Goal: Navigation & Orientation: Find specific page/section

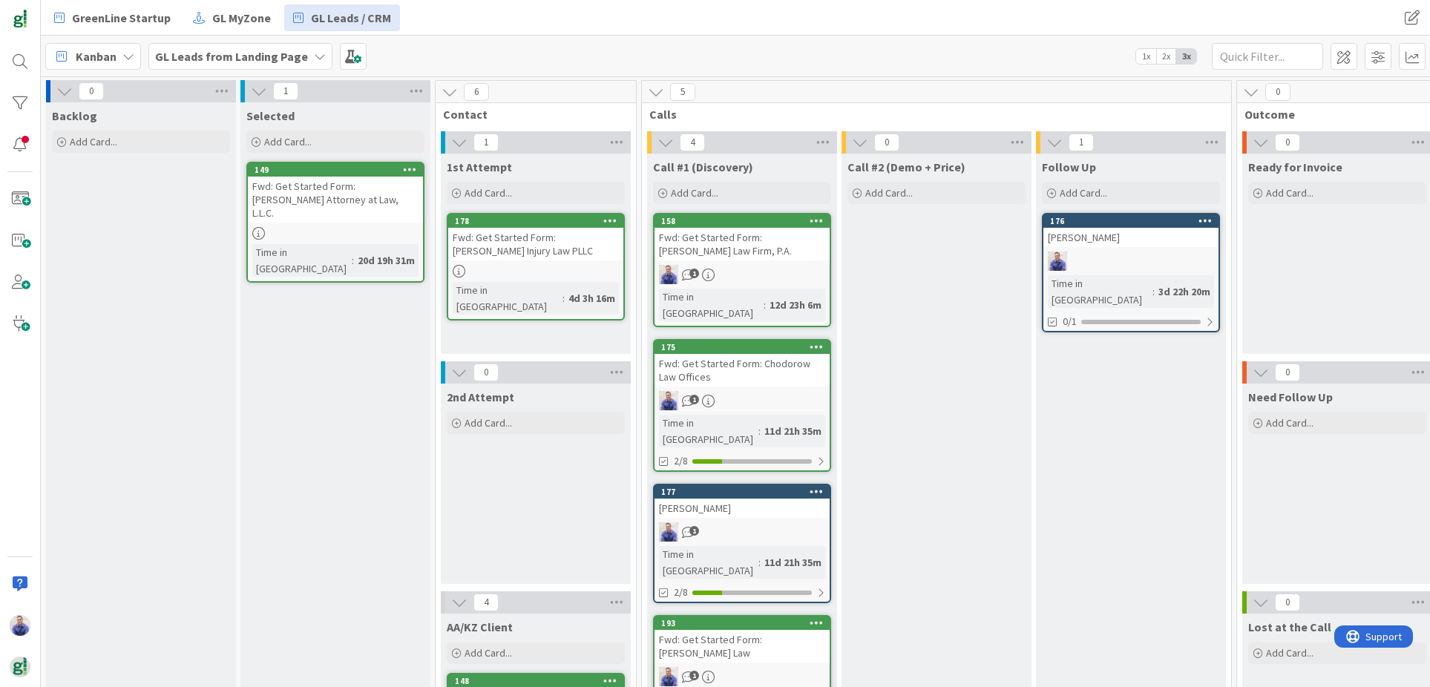
click at [303, 59] on div "GL Leads from Landing Page" at bounding box center [240, 56] width 184 height 27
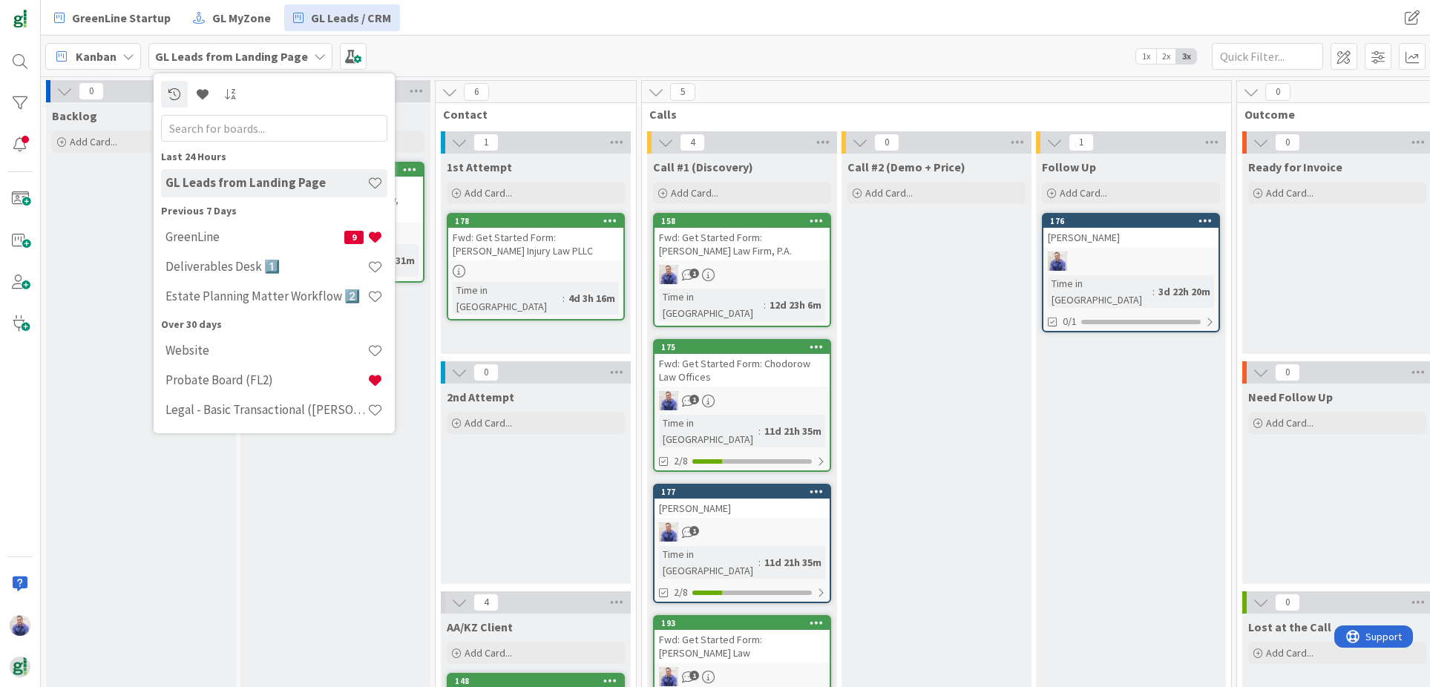
click at [304, 59] on div "GL Leads from Landing Page" at bounding box center [240, 56] width 184 height 27
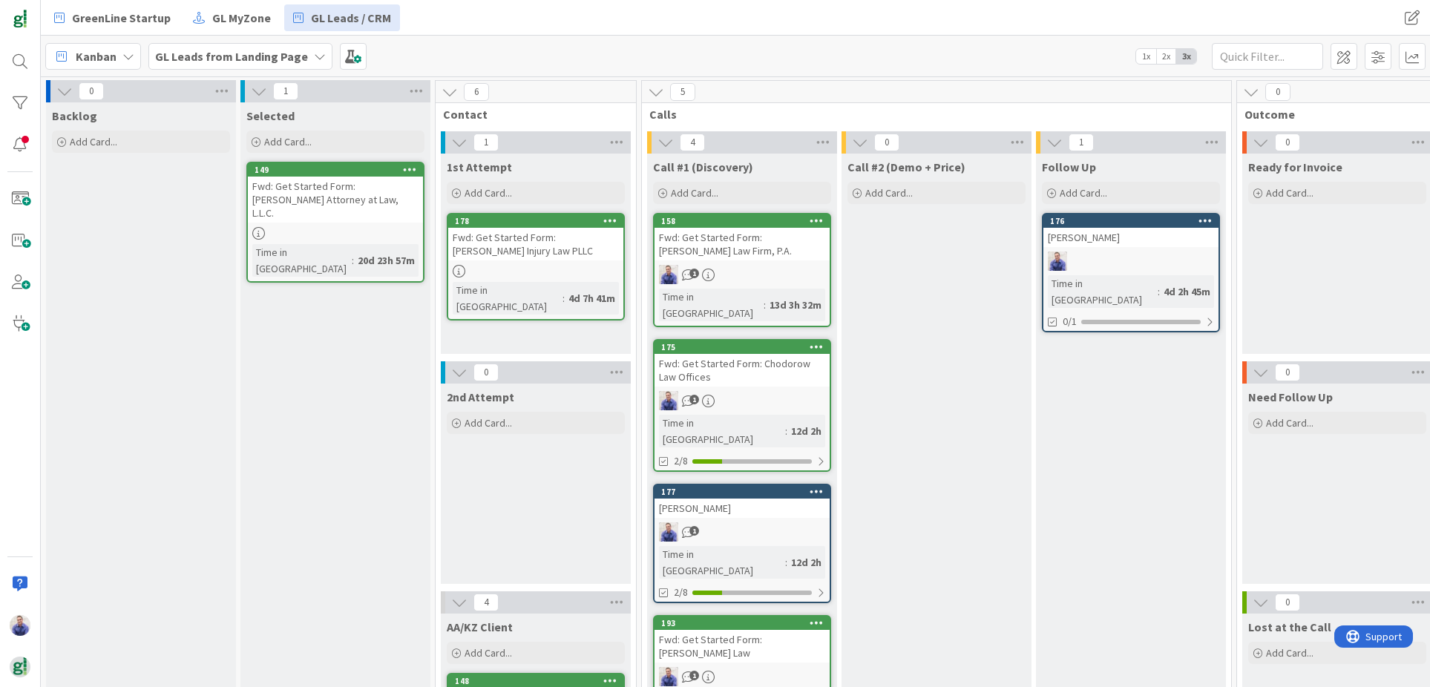
click at [314, 55] on icon at bounding box center [320, 56] width 12 height 12
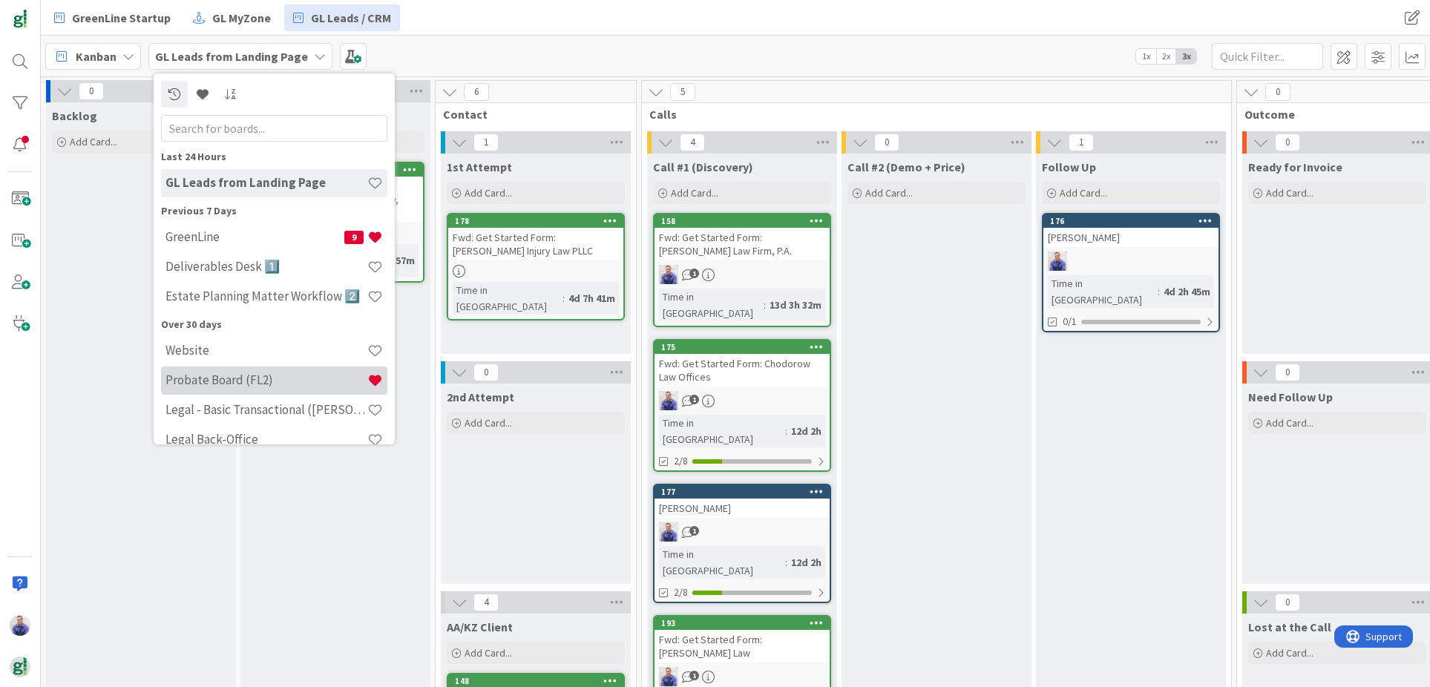
scroll to position [19, 0]
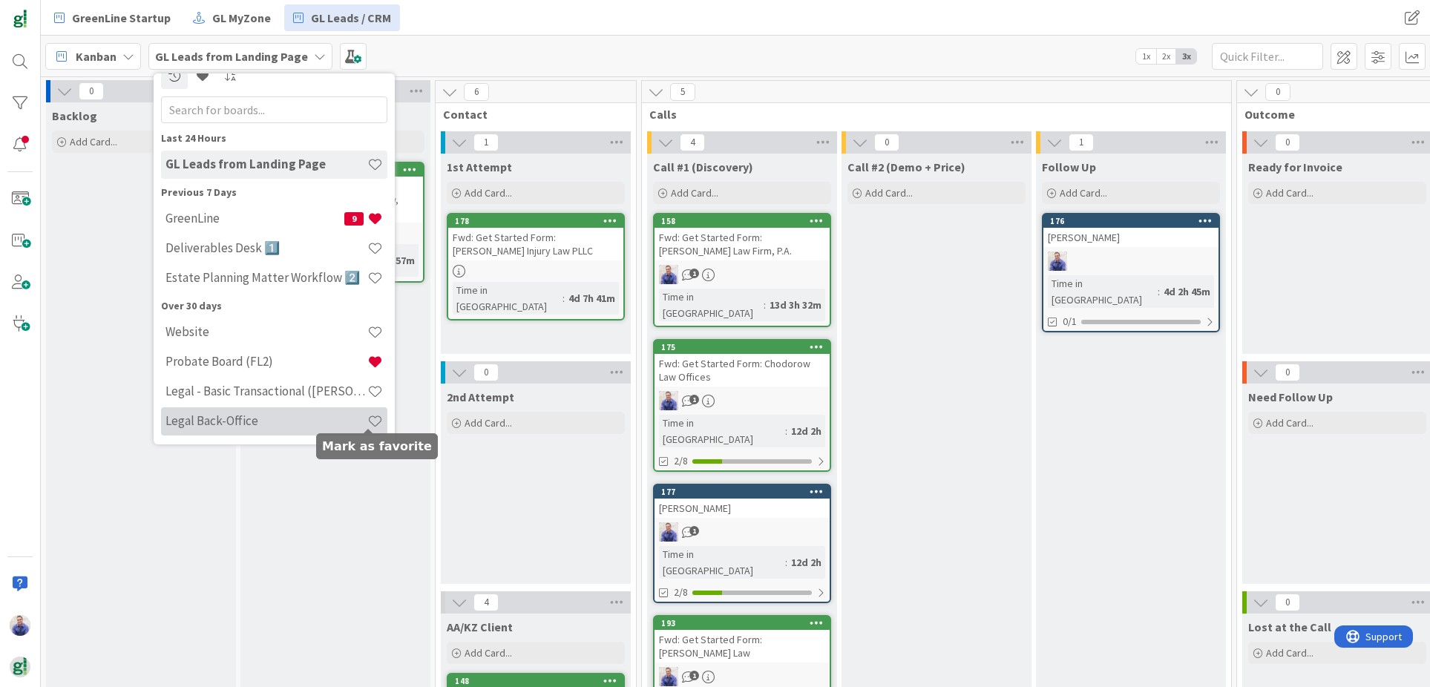
click at [367, 423] on span at bounding box center [375, 421] width 16 height 16
click at [266, 418] on h4 "Legal Back-Office" at bounding box center [266, 420] width 202 height 15
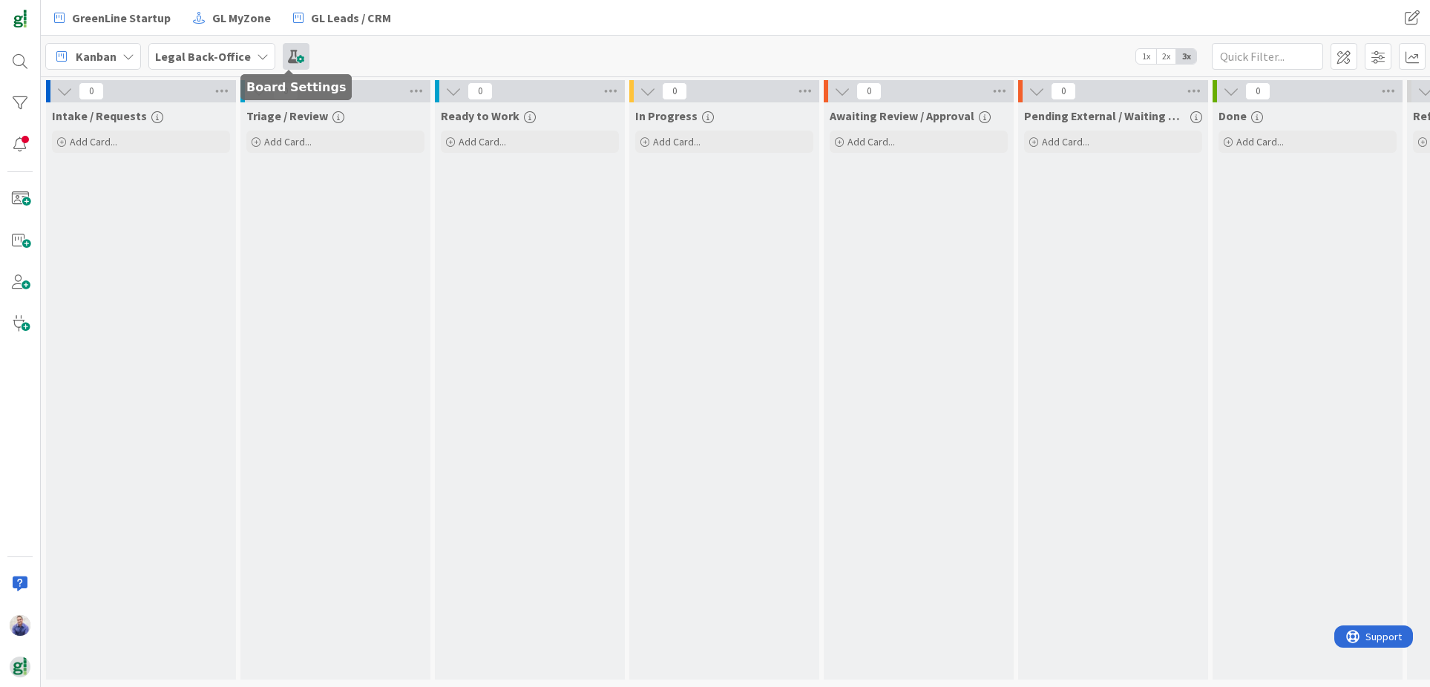
click at [291, 52] on span at bounding box center [296, 56] width 27 height 27
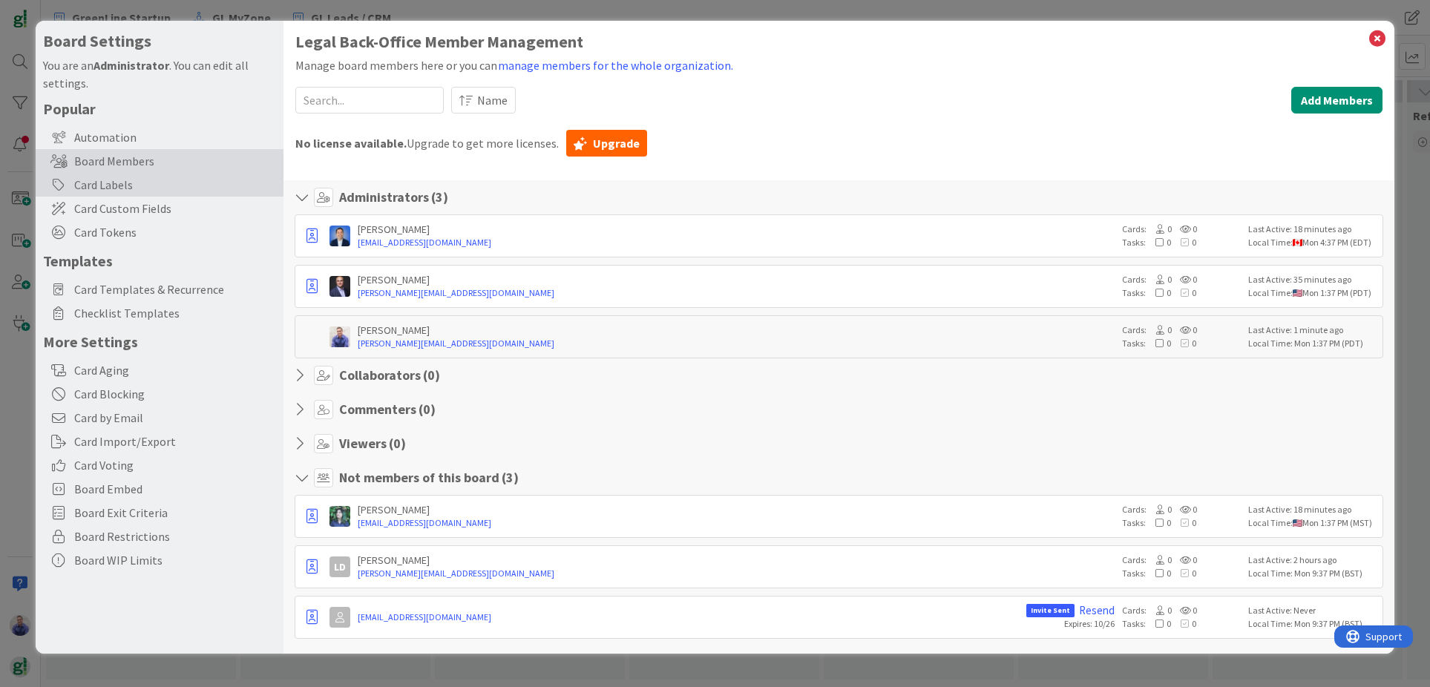
click at [98, 176] on div "Card Labels" at bounding box center [160, 185] width 248 height 24
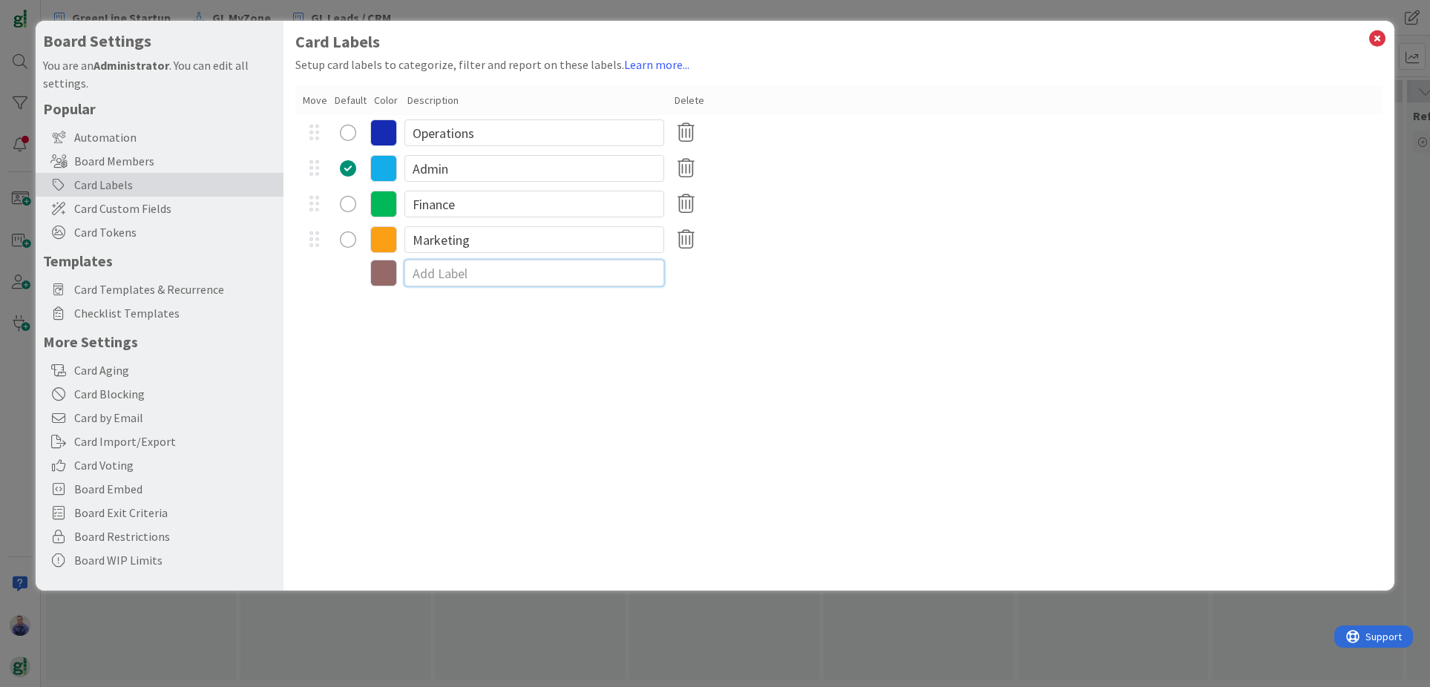
drag, startPoint x: 452, startPoint y: 275, endPoint x: 461, endPoint y: 275, distance: 9.7
click at [452, 275] on input at bounding box center [534, 273] width 260 height 27
type input "Systems Improvement"
click at [611, 383] on div "Card Labels Setup card labels to categorize, filter and report on these labels.…" at bounding box center [838, 306] width 1111 height 570
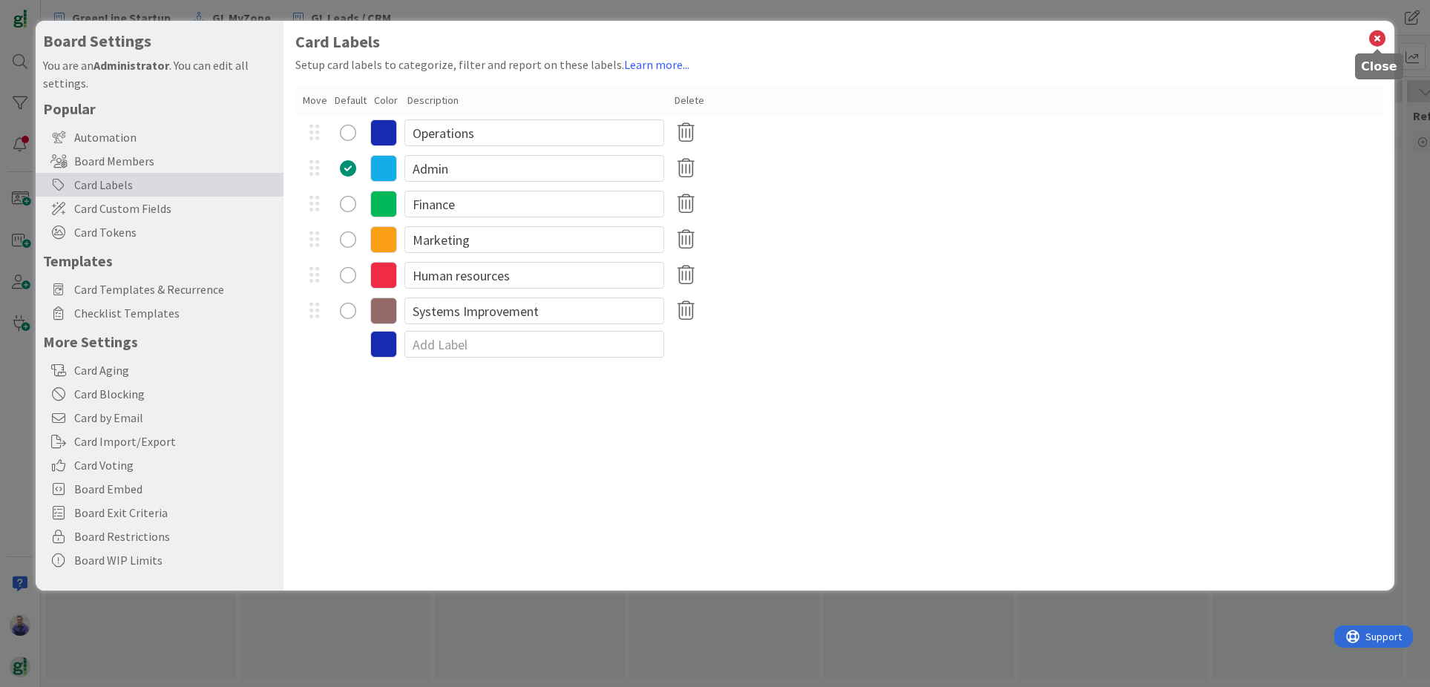
click at [1379, 39] on icon at bounding box center [1376, 38] width 19 height 21
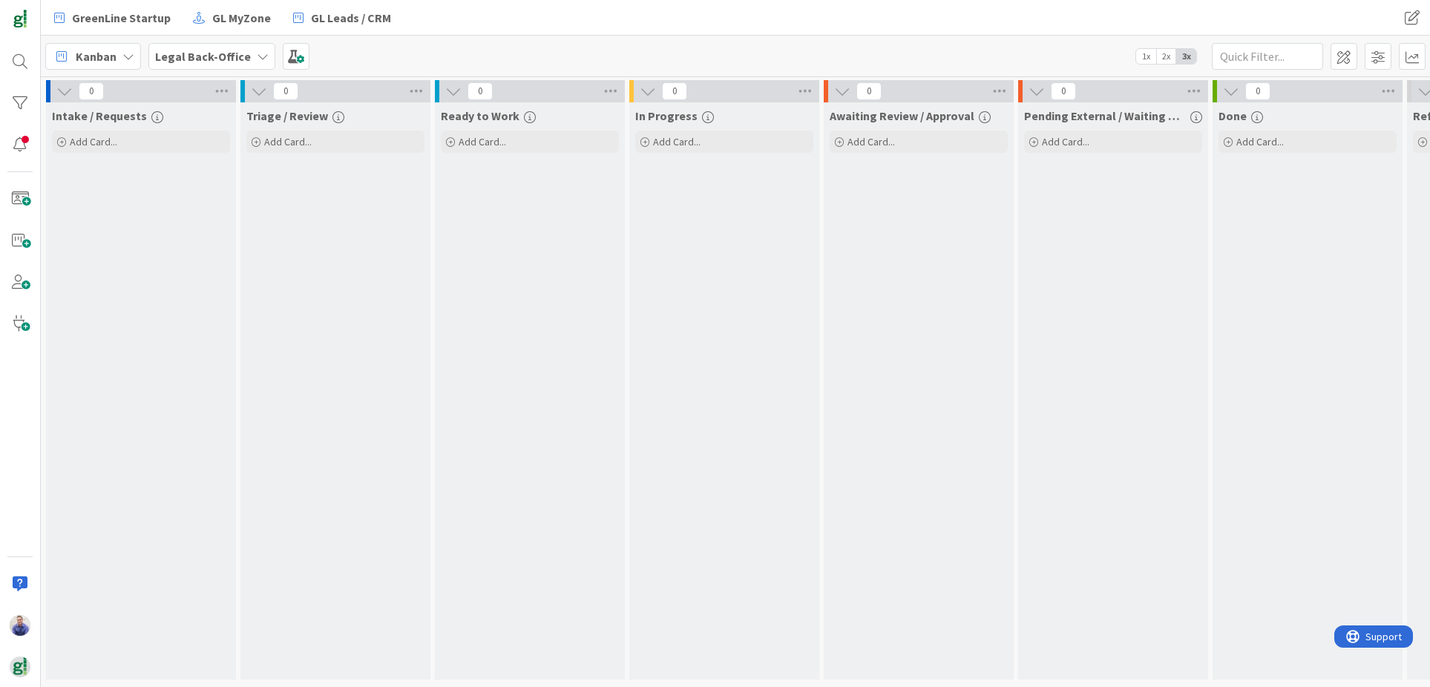
click at [219, 47] on span "Legal Back-Office" at bounding box center [203, 56] width 96 height 18
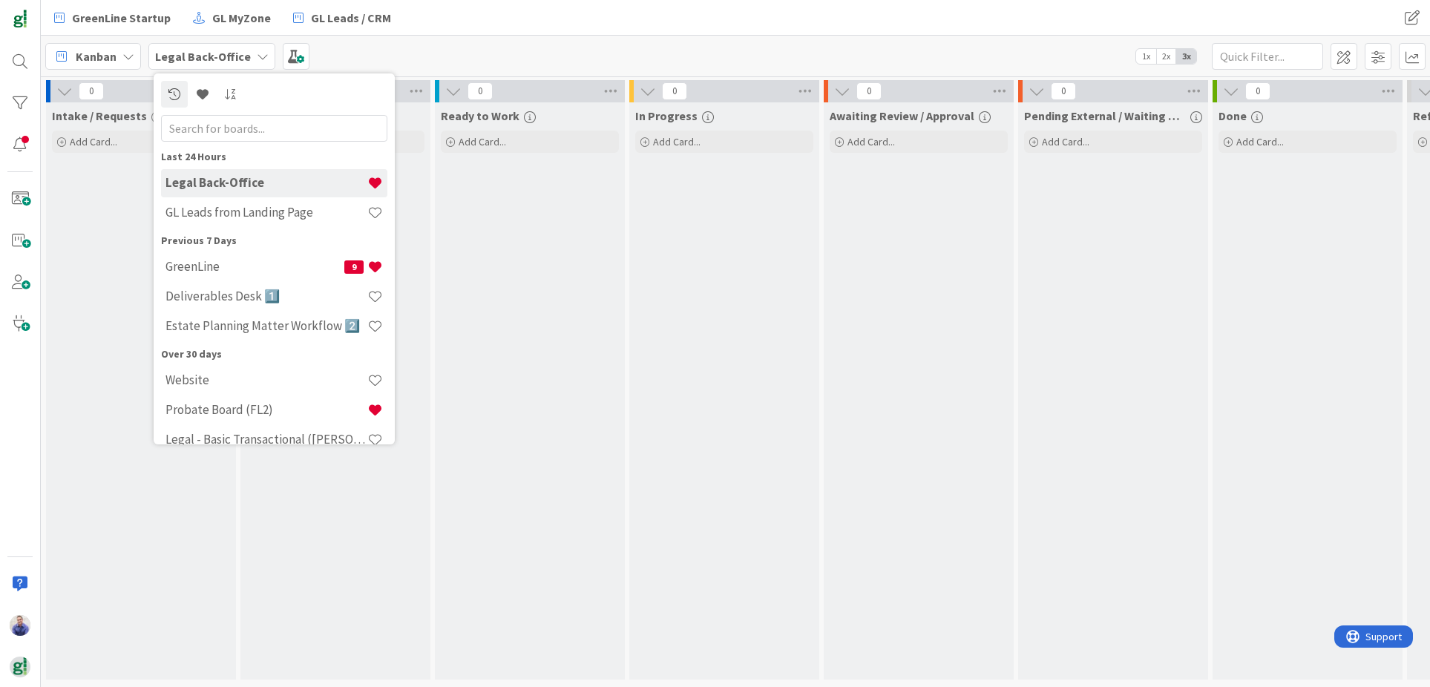
click at [236, 180] on h4 "Legal Back-Office" at bounding box center [266, 182] width 202 height 15
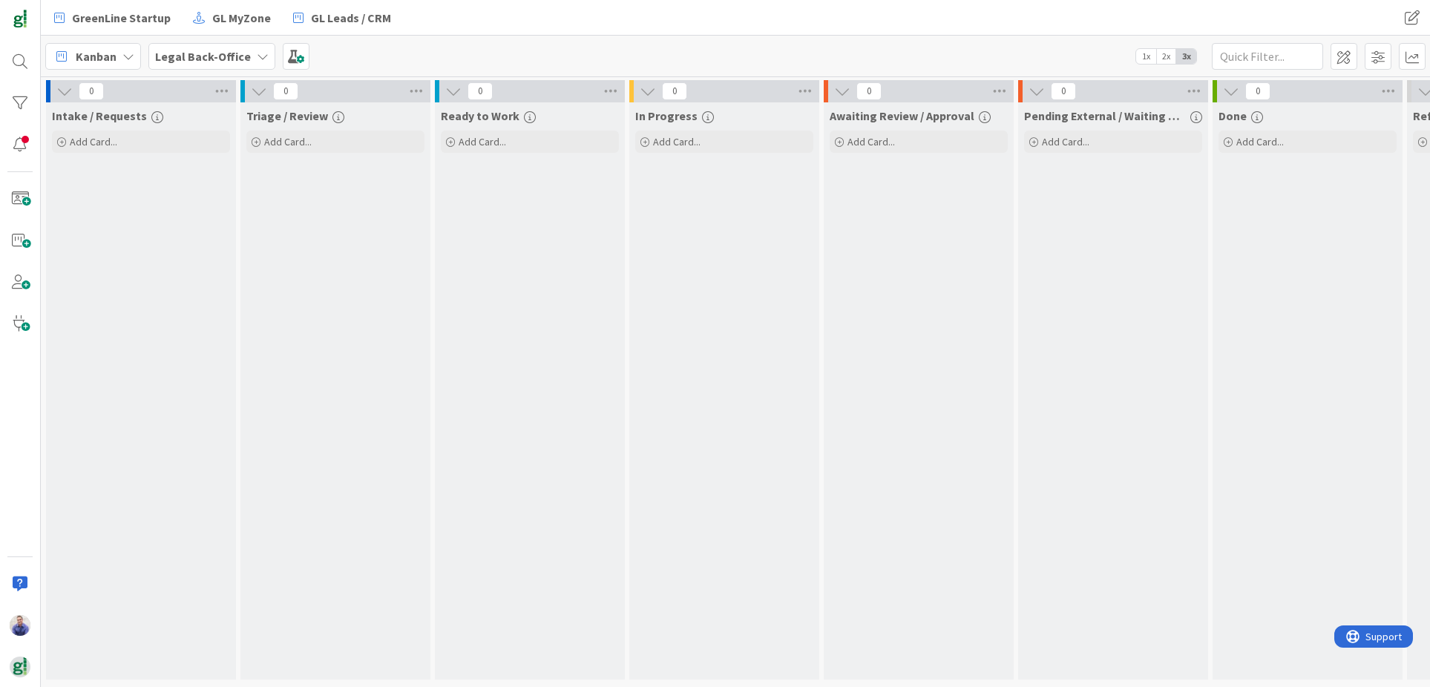
click at [244, 53] on div "Legal Back-Office" at bounding box center [211, 56] width 127 height 27
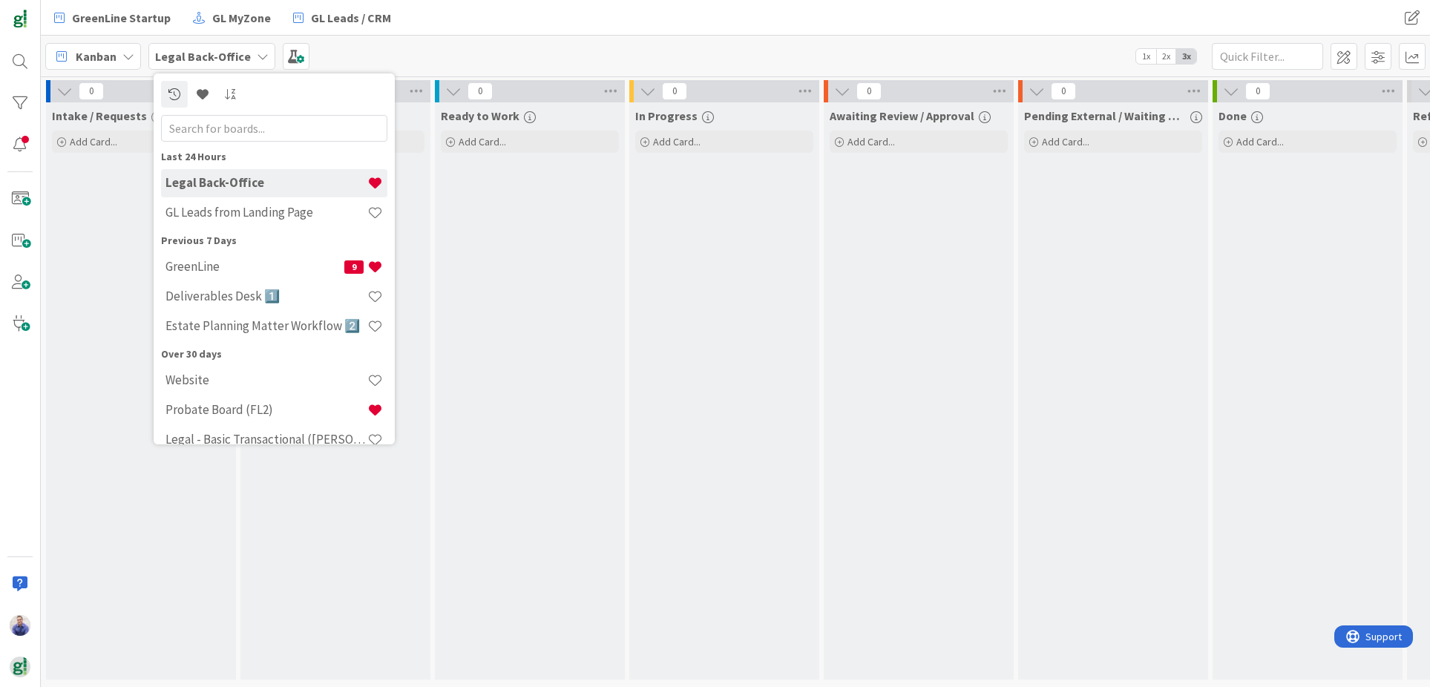
scroll to position [19, 0]
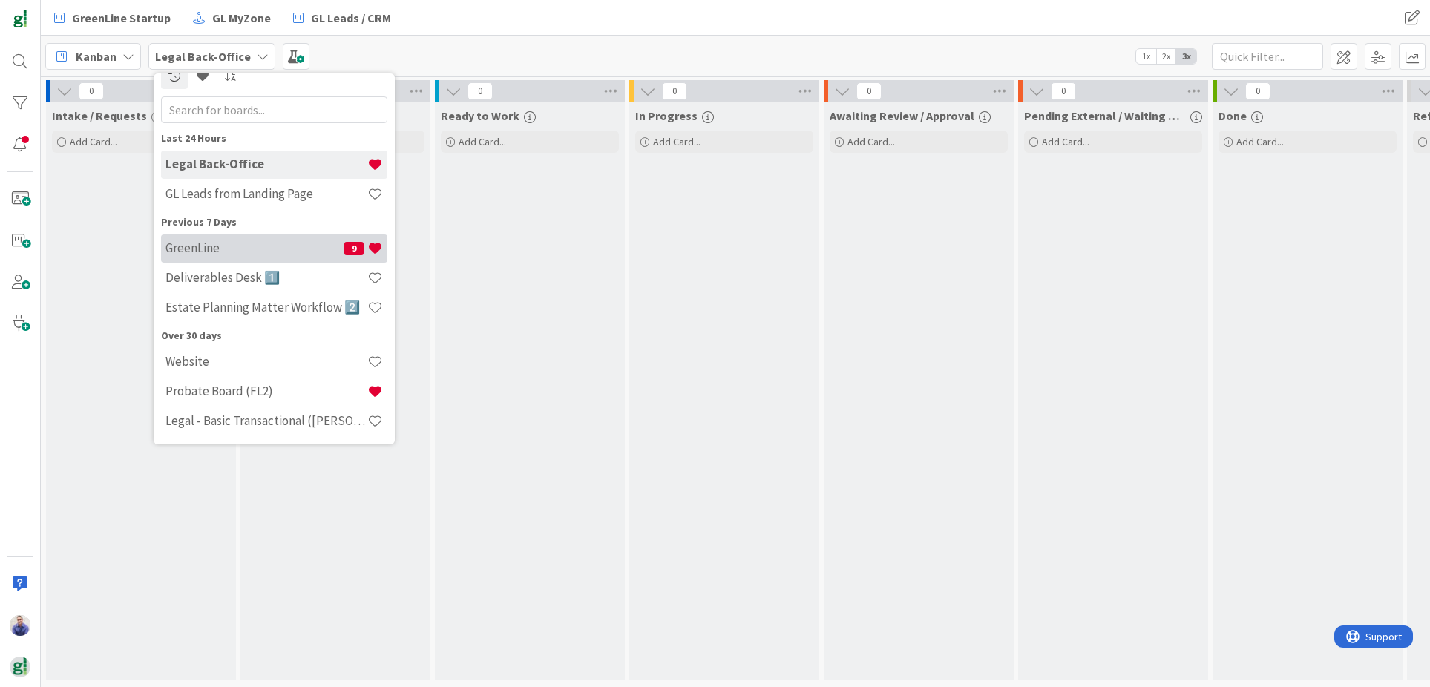
click at [234, 252] on h4 "GreenLine" at bounding box center [254, 247] width 179 height 15
